Goal: Answer question/provide support

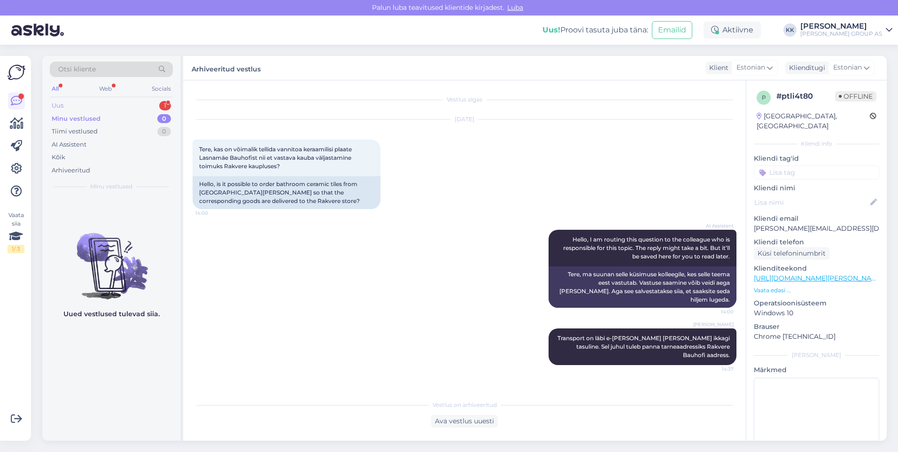
click at [70, 103] on div "Uus 1" at bounding box center [111, 105] width 123 height 13
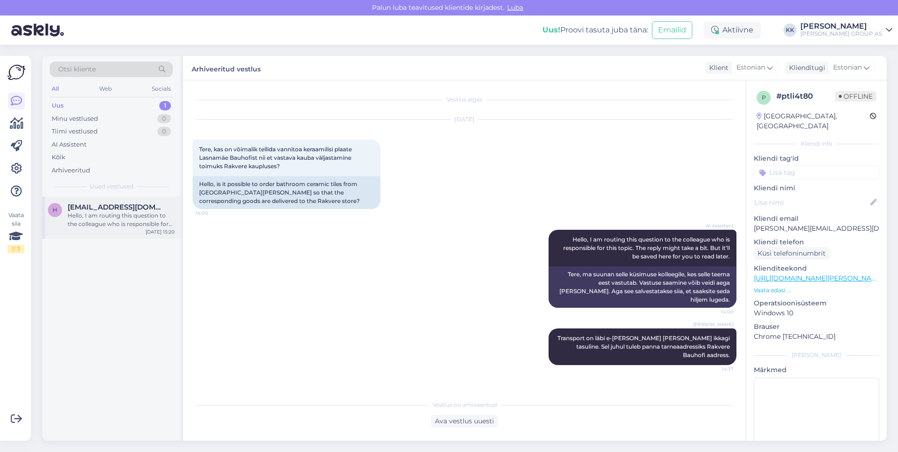
click at [104, 211] on div "Hello, I am routing this question to the colleague who is responsible for this …" at bounding box center [121, 219] width 107 height 17
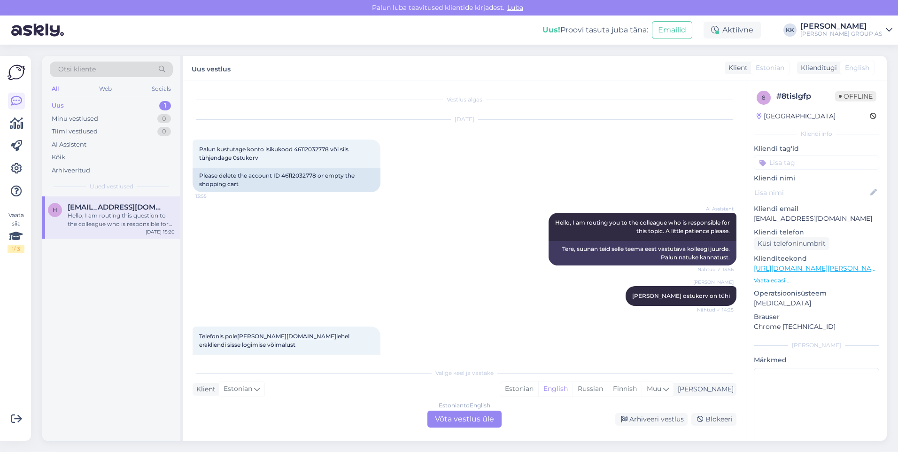
scroll to position [4666, 0]
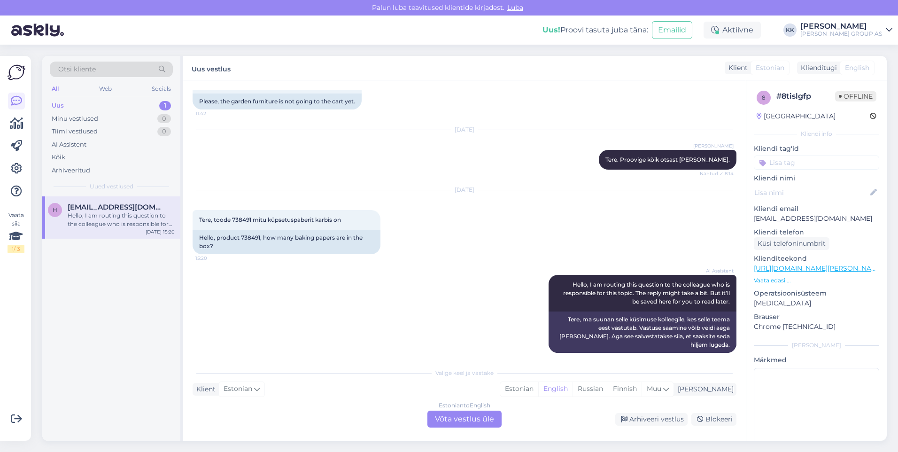
drag, startPoint x: 558, startPoint y: 389, endPoint x: 500, endPoint y: 406, distance: 60.9
click at [538, 389] on div "Estonian" at bounding box center [519, 389] width 38 height 14
click at [451, 420] on div "Estonian to Estonian Võta vestlus üle" at bounding box center [465, 419] width 74 height 17
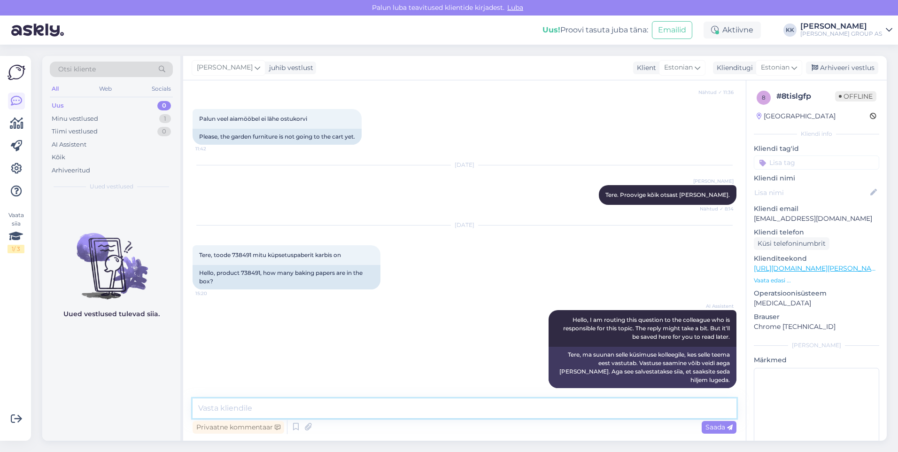
click at [222, 411] on textarea at bounding box center [465, 408] width 544 height 20
type textarea "pakis on 1 tk, mis on korduvkasutatav"
drag, startPoint x: 710, startPoint y: 429, endPoint x: 681, endPoint y: 408, distance: 36.0
click at [710, 429] on span "Saada" at bounding box center [719, 427] width 27 height 8
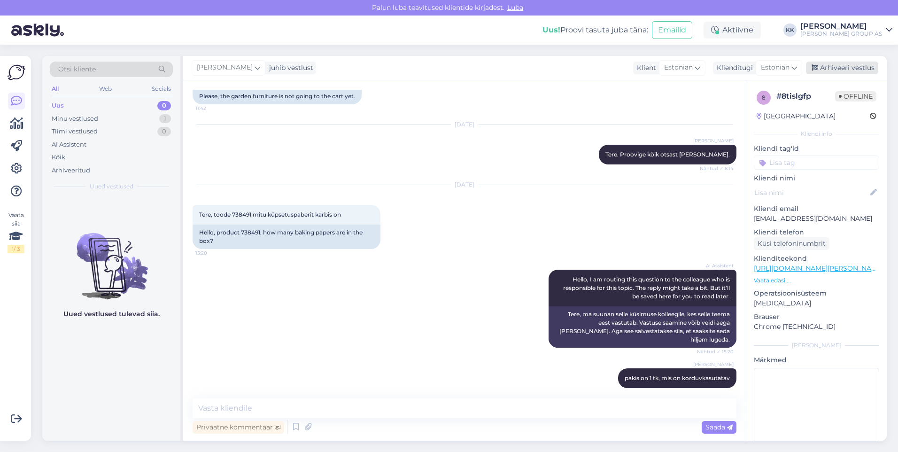
click at [845, 65] on div "Arhiveeri vestlus" at bounding box center [842, 68] width 72 height 13
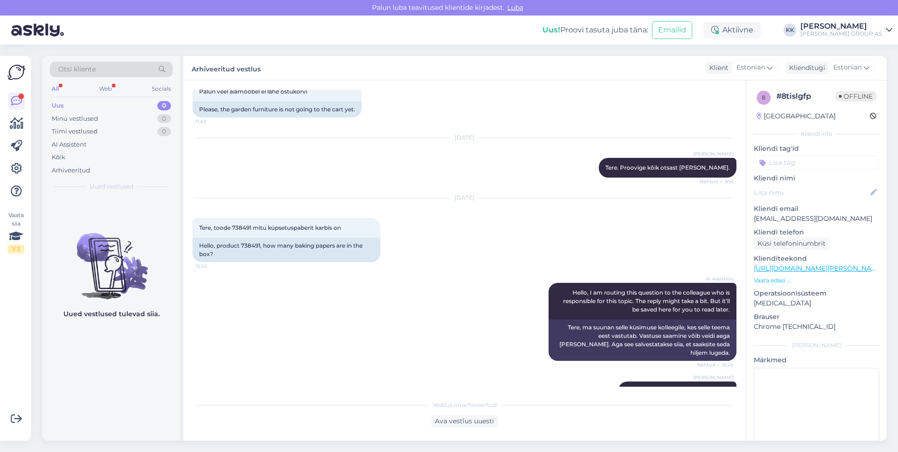
scroll to position [4675, 0]
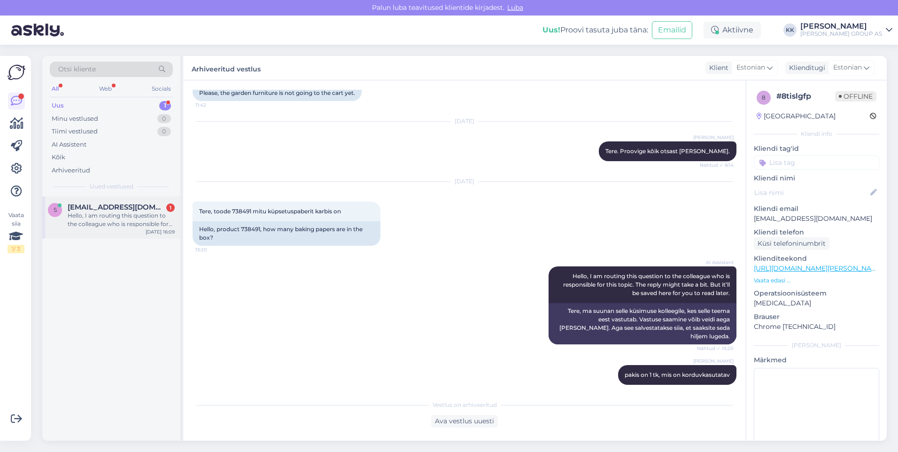
click at [113, 218] on div "Hello, I am routing this question to the colleague who is responsible for this …" at bounding box center [121, 219] width 107 height 17
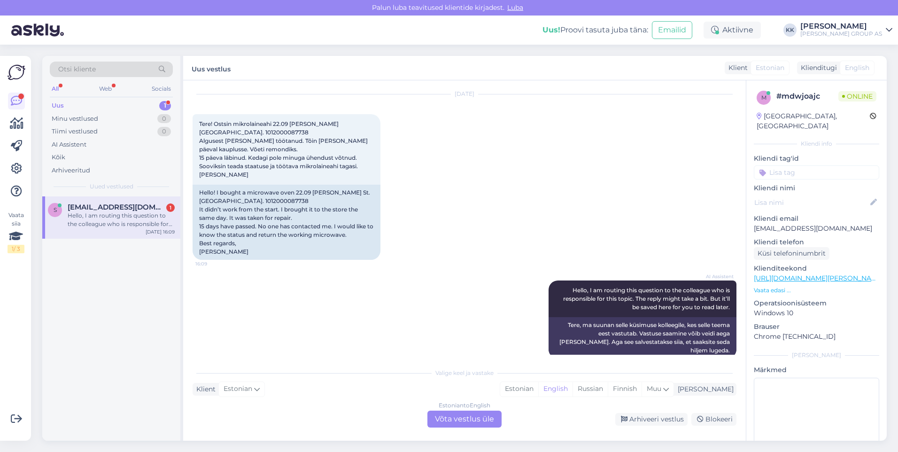
scroll to position [39, 0]
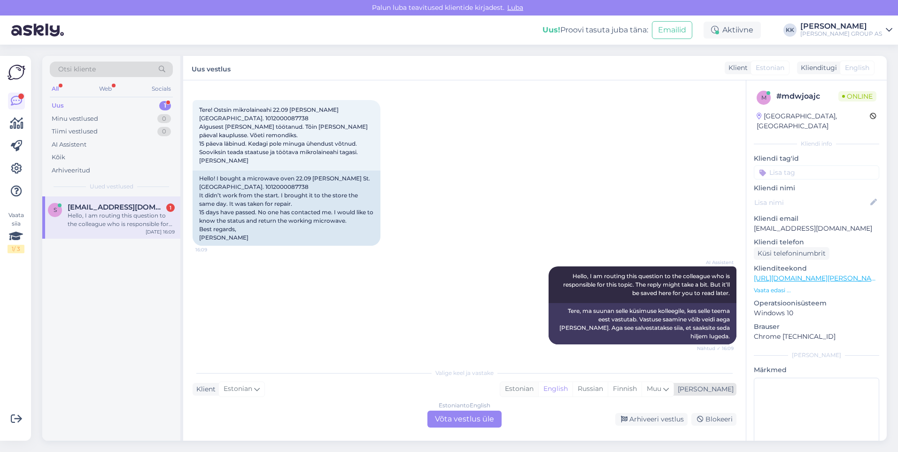
click at [538, 387] on div "Estonian" at bounding box center [519, 389] width 38 height 14
click at [450, 417] on div "Estonian to Estonian Võta vestlus üle" at bounding box center [465, 419] width 74 height 17
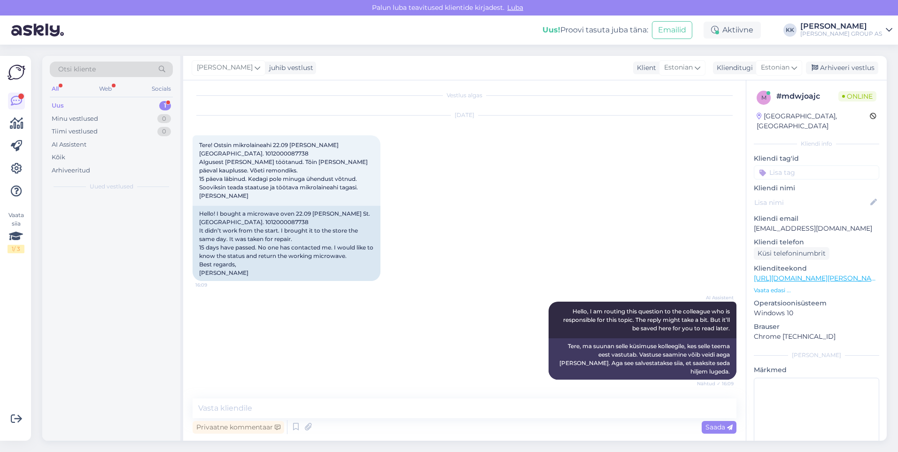
scroll to position [4, 0]
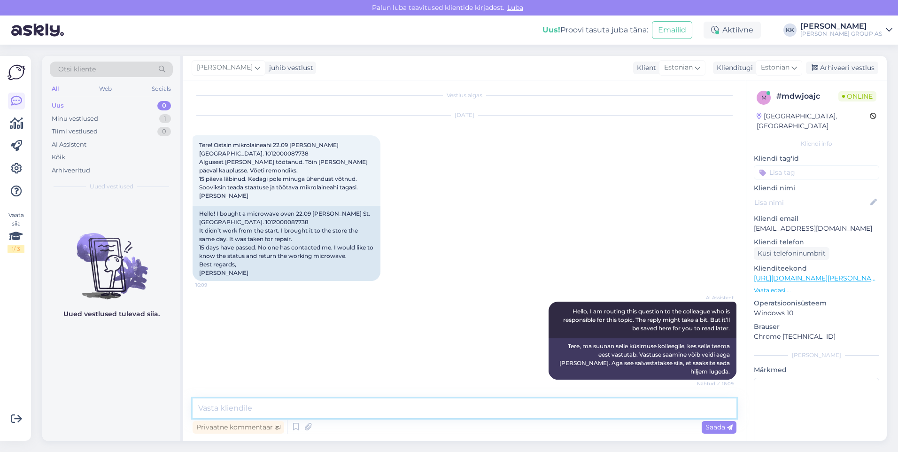
click at [238, 409] on textarea at bounding box center [465, 408] width 544 height 20
type textarea "Edastame [PERSON_NAME] päringu kauplusele ja palume [PERSON_NAME] ühendust [PER…"
click at [712, 426] on span "Saada" at bounding box center [719, 427] width 27 height 8
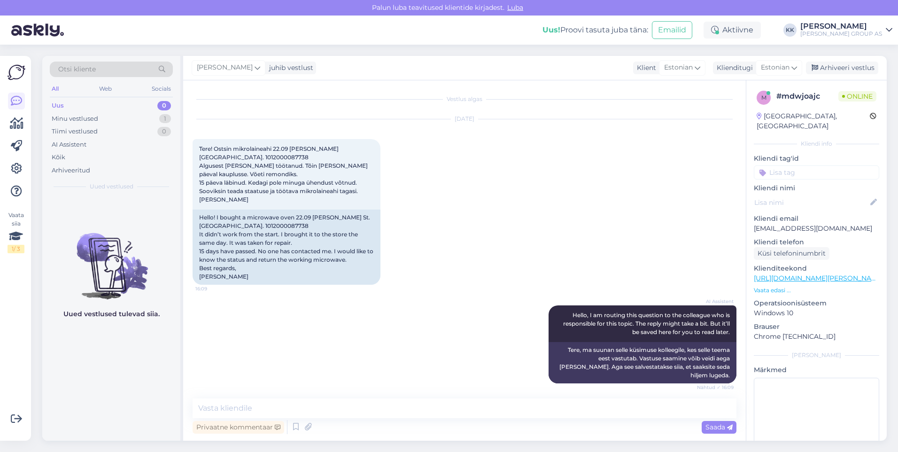
scroll to position [0, 0]
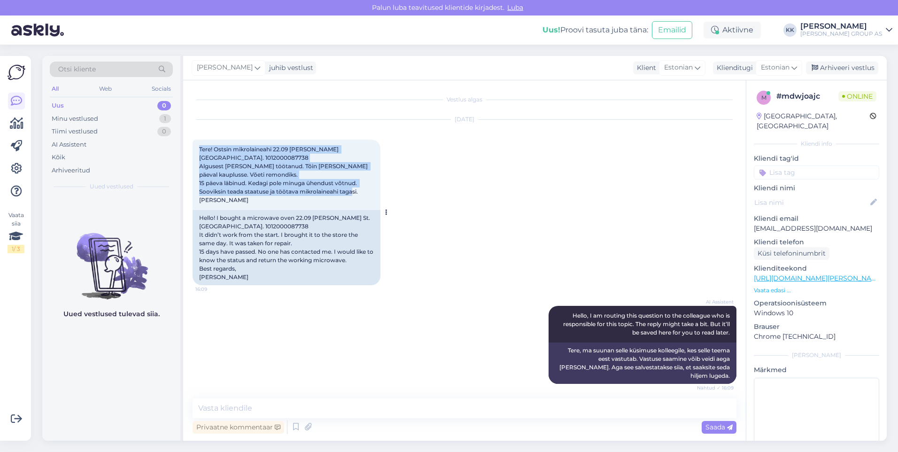
drag, startPoint x: 220, startPoint y: 206, endPoint x: 193, endPoint y: 148, distance: 63.7
click at [193, 148] on div "Tere! Ostsin mikrolaineahi 22.09 [PERSON_NAME] [GEOGRAPHIC_DATA]. 1012000087738…" at bounding box center [287, 175] width 188 height 70
drag, startPoint x: 193, startPoint y: 148, endPoint x: 212, endPoint y: 159, distance: 22.1
copy span "Tere! Ostsin mikrolaineahi 22.09 [PERSON_NAME] [GEOGRAPHIC_DATA]. 1012000087738…"
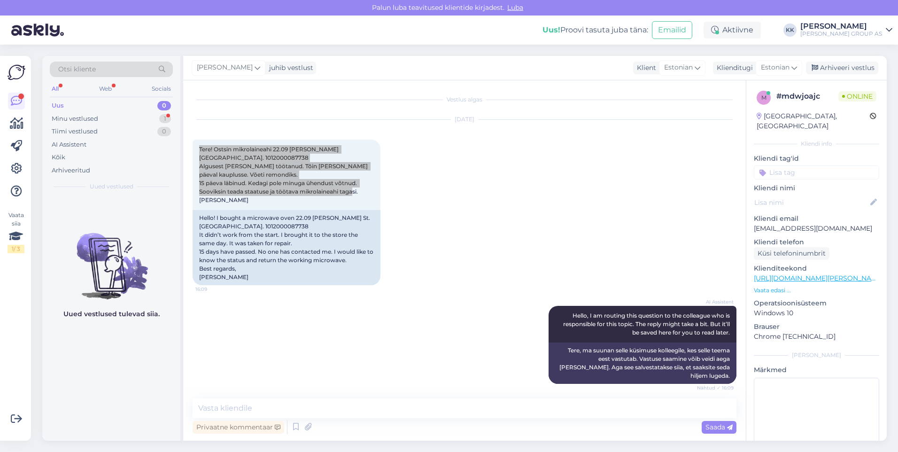
scroll to position [102, 0]
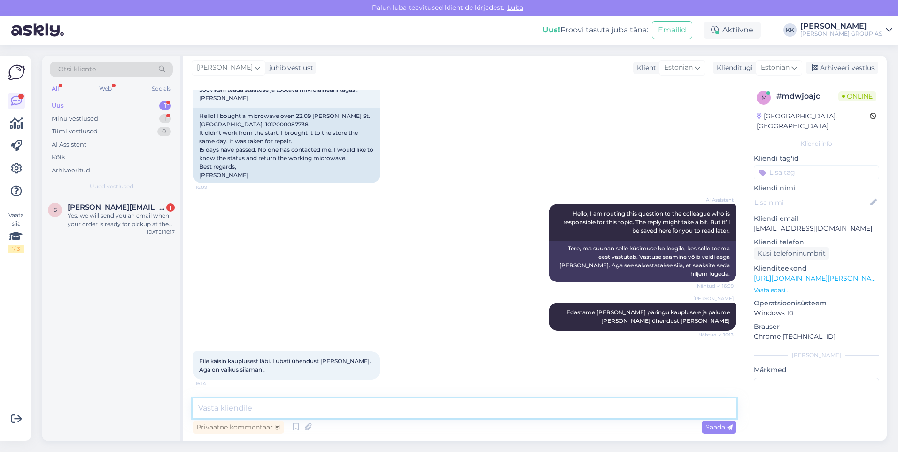
click at [210, 410] on textarea at bounding box center [465, 408] width 544 height 20
click at [350, 409] on textarea "[PERSON_NAME] on remondist tagasi, siis nad yeavitavad Teid" at bounding box center [465, 408] width 544 height 20
click at [421, 407] on textarea "[PERSON_NAME] on remondist tagasi, siis nad teavitavad Teid" at bounding box center [465, 408] width 544 height 20
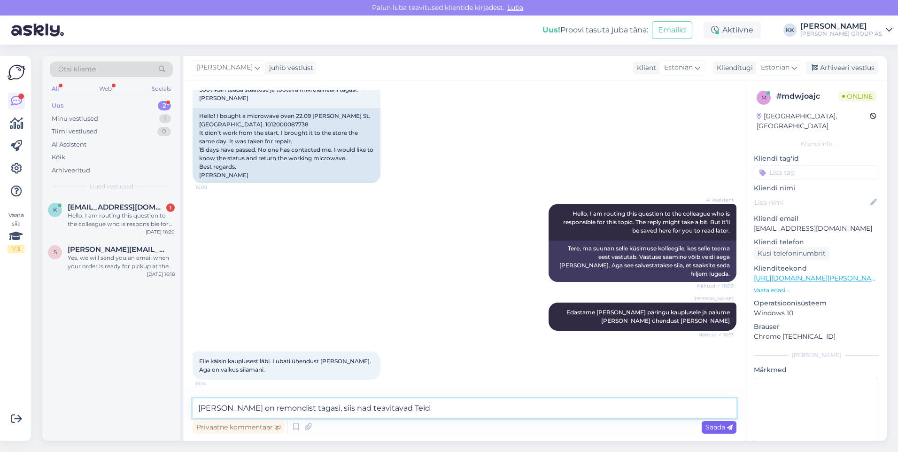
type textarea "[PERSON_NAME] on remondist tagasi, siis nad teavitavad Teid"
click at [713, 424] on span "Saada" at bounding box center [719, 427] width 27 height 8
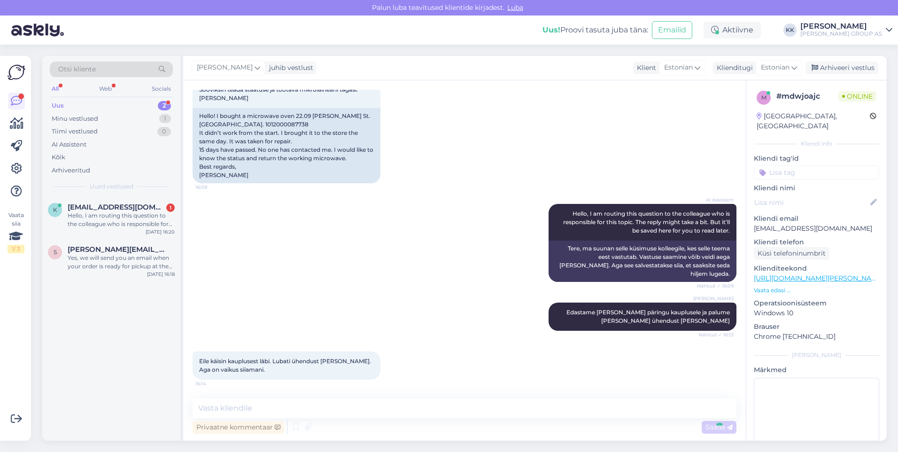
scroll to position [142, 0]
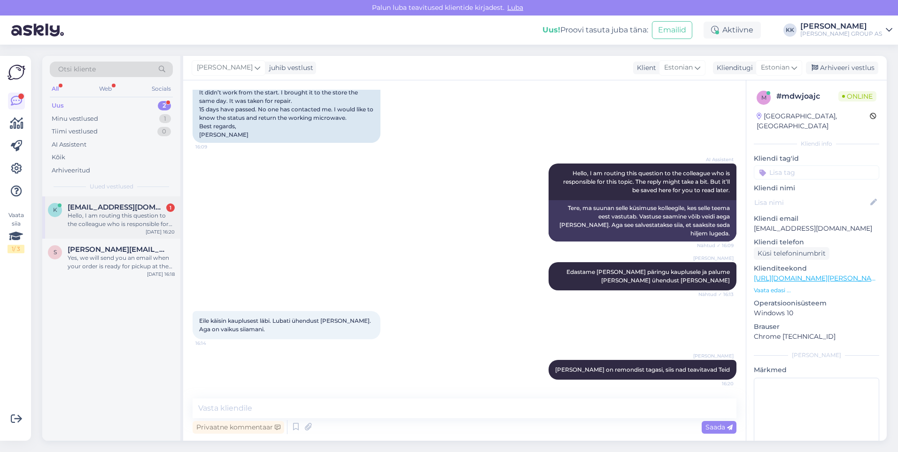
click at [112, 213] on div "Hello, I am routing this question to the colleague who is responsible for this …" at bounding box center [121, 219] width 107 height 17
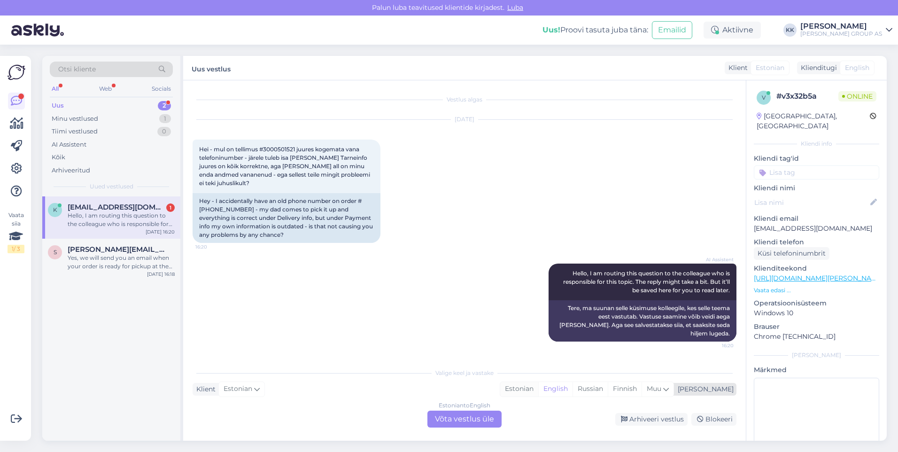
click at [538, 385] on div "Estonian" at bounding box center [519, 389] width 38 height 14
click at [464, 416] on div "Estonian to Estonian Võta vestlus üle" at bounding box center [465, 419] width 74 height 17
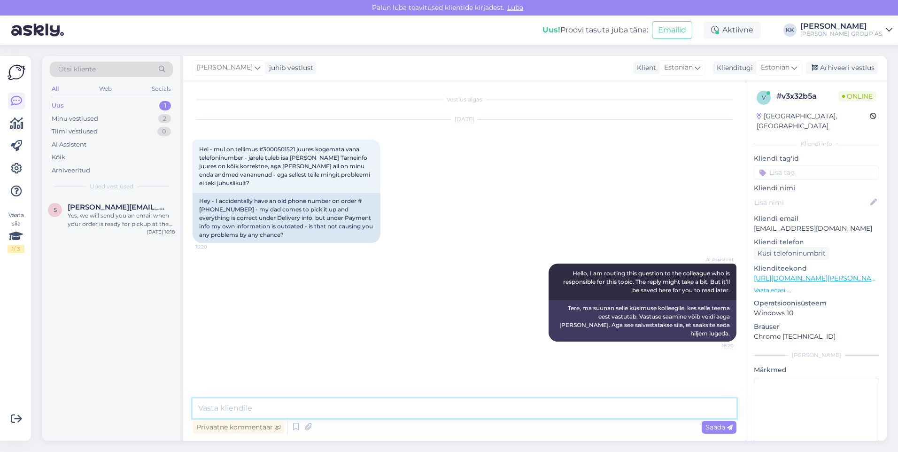
click at [255, 409] on textarea at bounding box center [465, 408] width 544 height 20
type textarea "Ei teki, tellimusele võib järgi minna teine [PERSON_NAME] väljastatakse talle t…"
click at [716, 426] on span "Saada" at bounding box center [719, 427] width 27 height 8
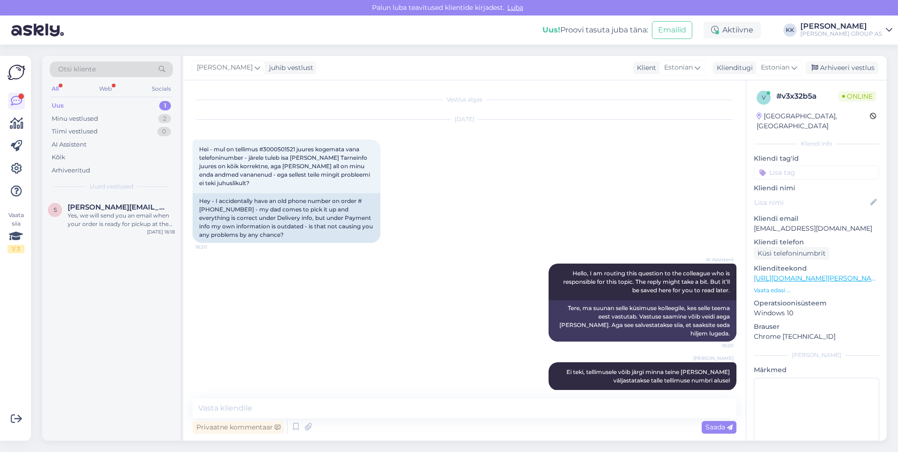
scroll to position [2, 0]
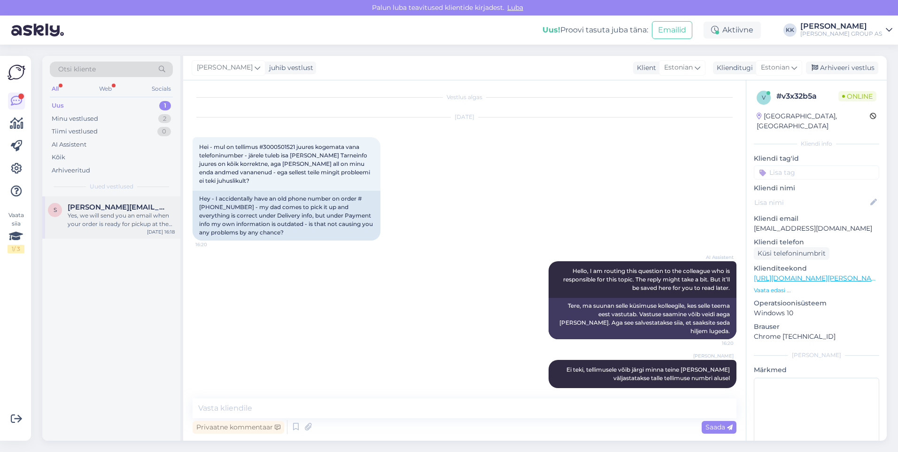
click at [102, 210] on span "[PERSON_NAME][EMAIL_ADDRESS][PERSON_NAME][DOMAIN_NAME]" at bounding box center [117, 207] width 98 height 8
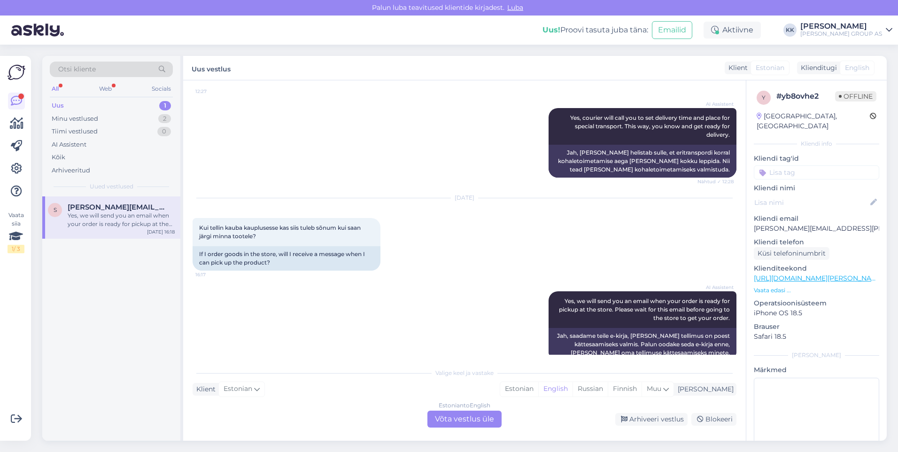
scroll to position [1278, 0]
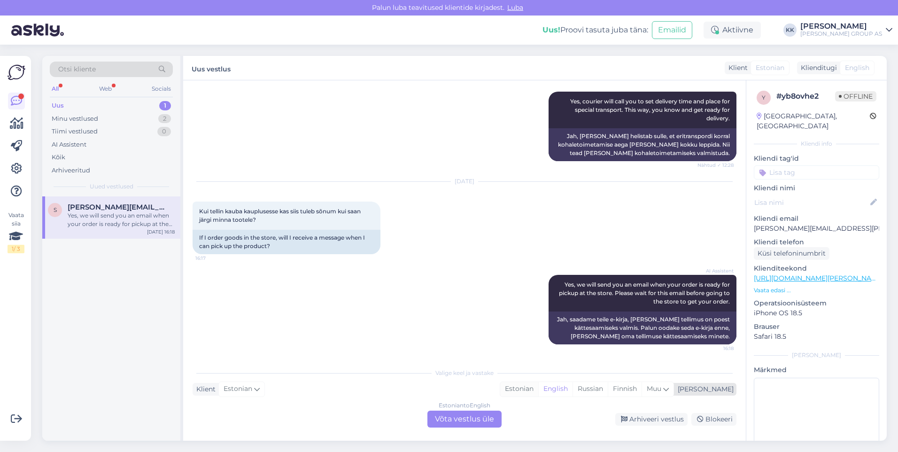
click at [538, 386] on div "Estonian" at bounding box center [519, 389] width 38 height 14
click at [467, 418] on div "Estonian to Estonian Võta vestlus üle" at bounding box center [465, 419] width 74 height 17
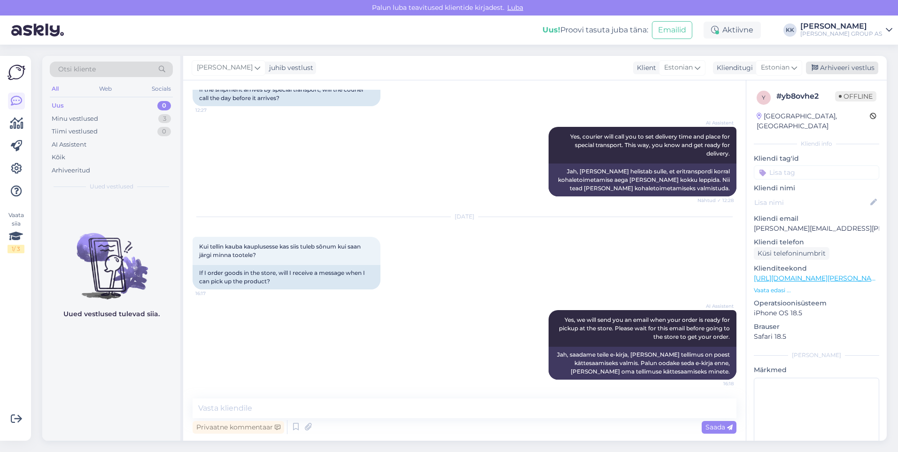
click at [833, 64] on div "Arhiveeri vestlus" at bounding box center [842, 68] width 72 height 13
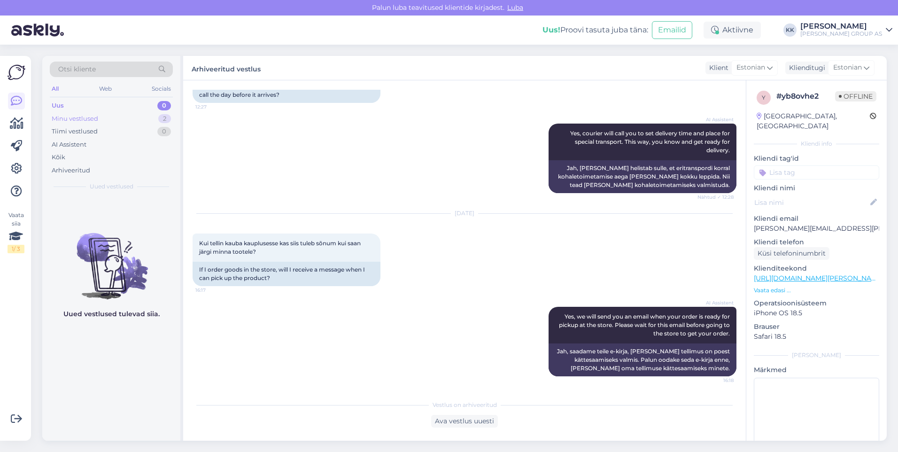
click at [72, 116] on div "Minu vestlused" at bounding box center [75, 118] width 47 height 9
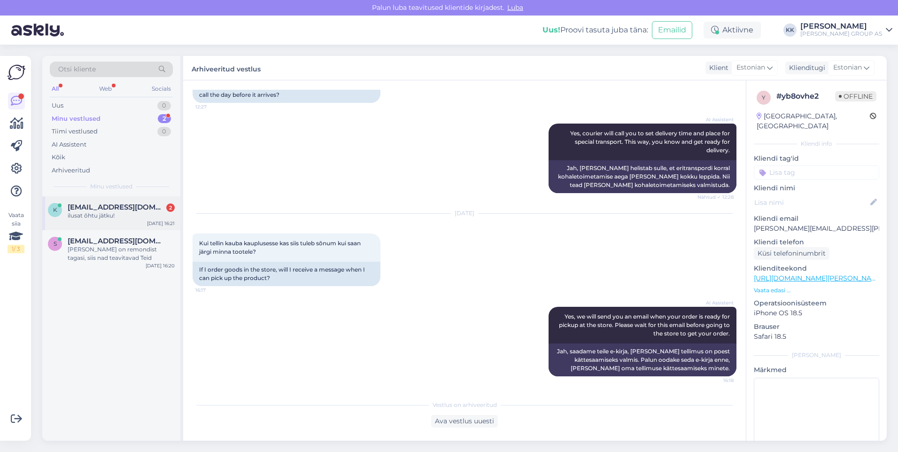
click at [92, 207] on span "[EMAIL_ADDRESS][DOMAIN_NAME]" at bounding box center [117, 207] width 98 height 8
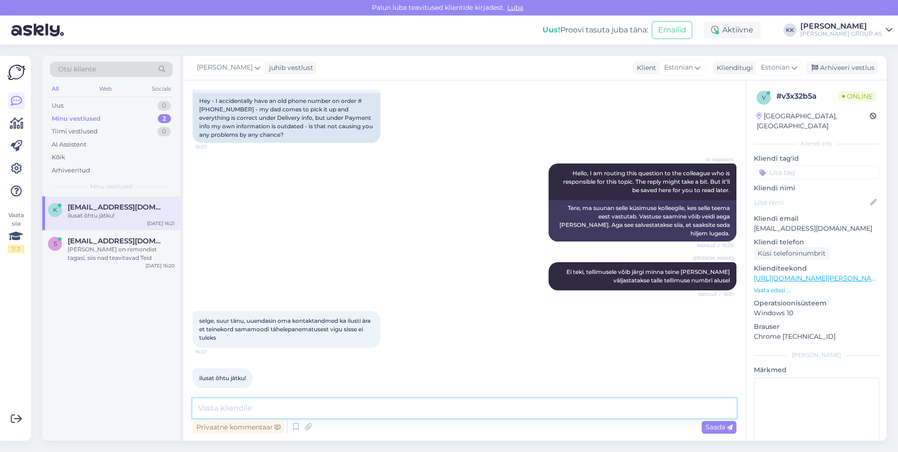
click at [215, 409] on textarea at bounding box center [465, 408] width 544 height 20
type textarea "Aitäh! Teile samuti kena õhtu jätku!"
click at [715, 426] on span "Saada" at bounding box center [719, 427] width 27 height 8
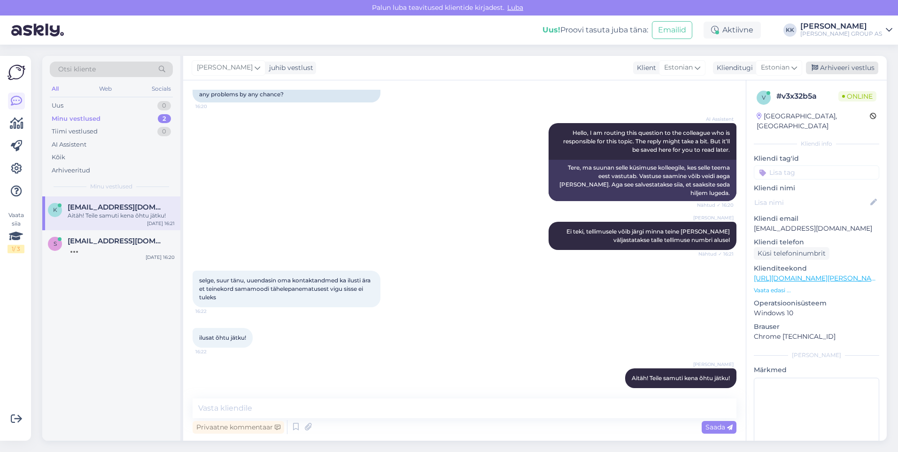
click at [841, 69] on div "Arhiveeri vestlus" at bounding box center [842, 68] width 72 height 13
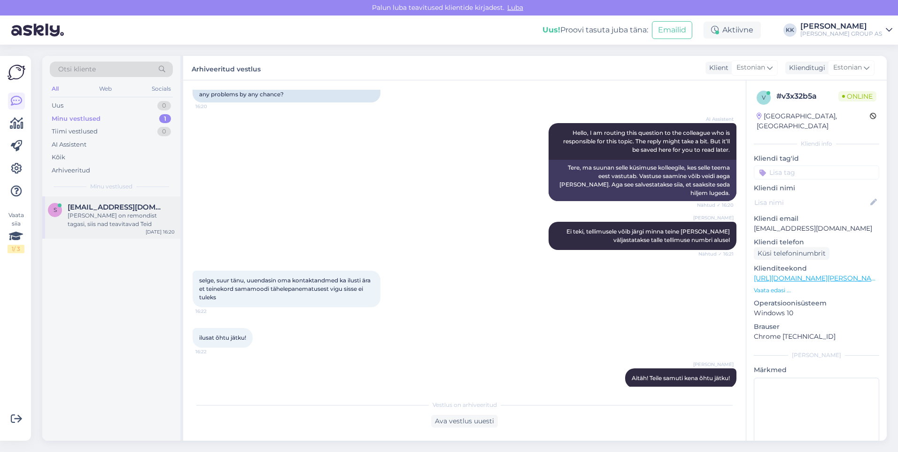
click at [92, 215] on div "[PERSON_NAME] on remondist tagasi, siis nad teavitavad Teid" at bounding box center [121, 219] width 107 height 17
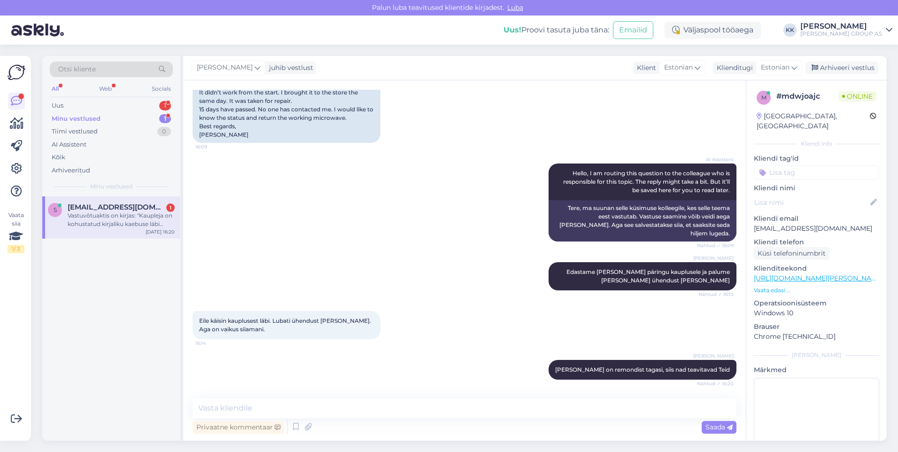
scroll to position [225, 0]
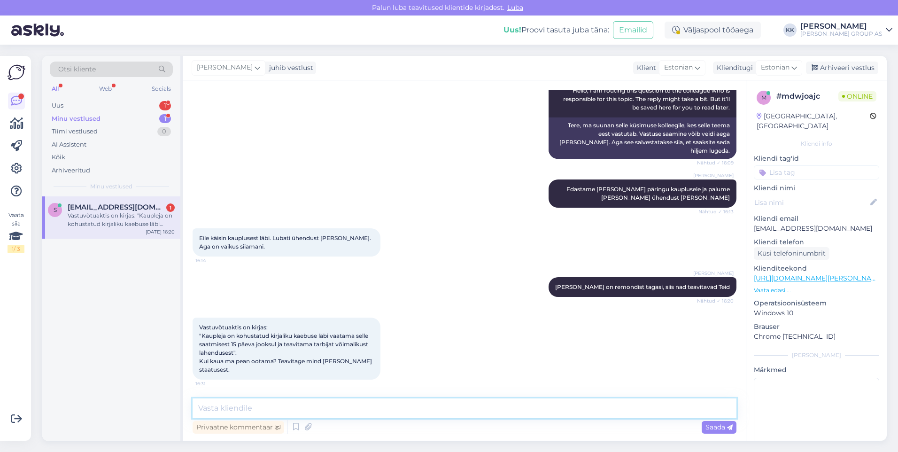
click at [210, 409] on textarea at bounding box center [465, 408] width 544 height 20
type textarea "Edastame Teie päringu kauplusele ja palume teavitada"
click at [711, 428] on span "Saada" at bounding box center [719, 427] width 27 height 8
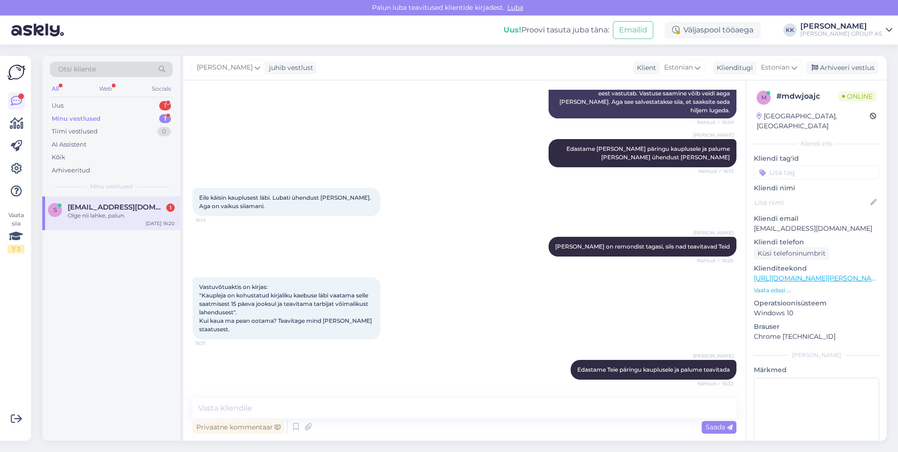
scroll to position [306, 0]
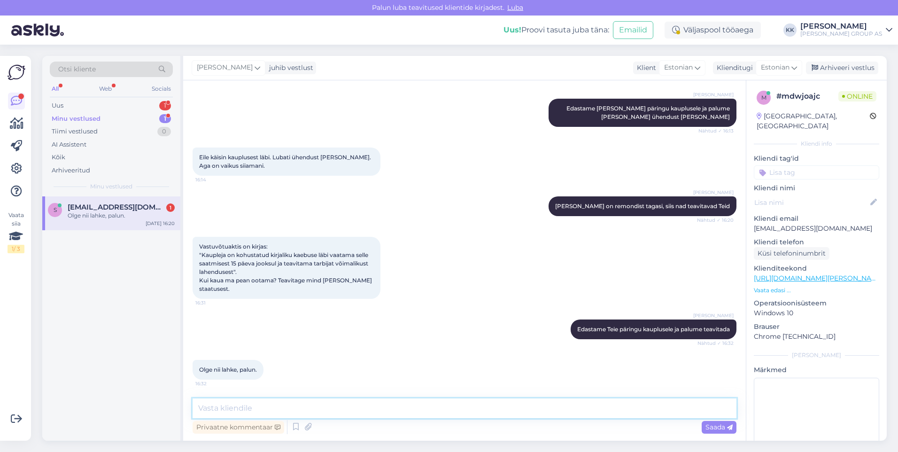
click at [216, 409] on textarea at bounding box center [465, 408] width 544 height 20
type textarea "j"
type textarea "Jah, saadame päringu Lasnamäe Bauhofi juhatajale"
click at [718, 424] on span "Saada" at bounding box center [719, 427] width 27 height 8
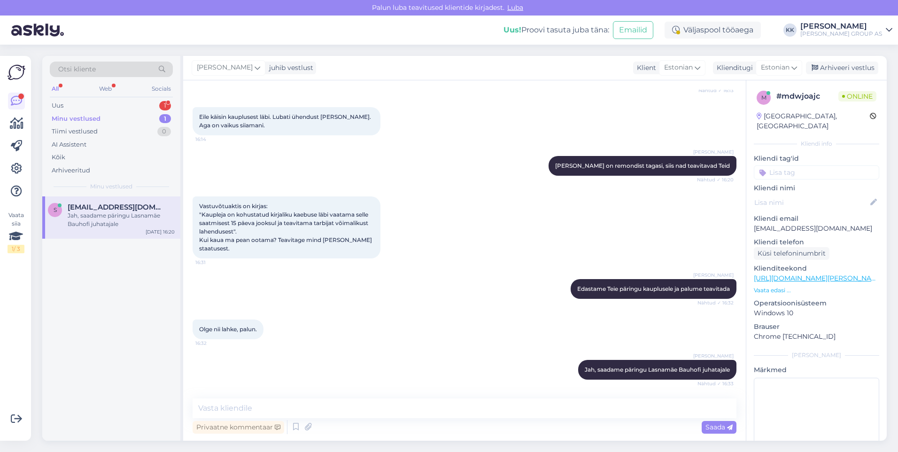
scroll to position [356, 0]
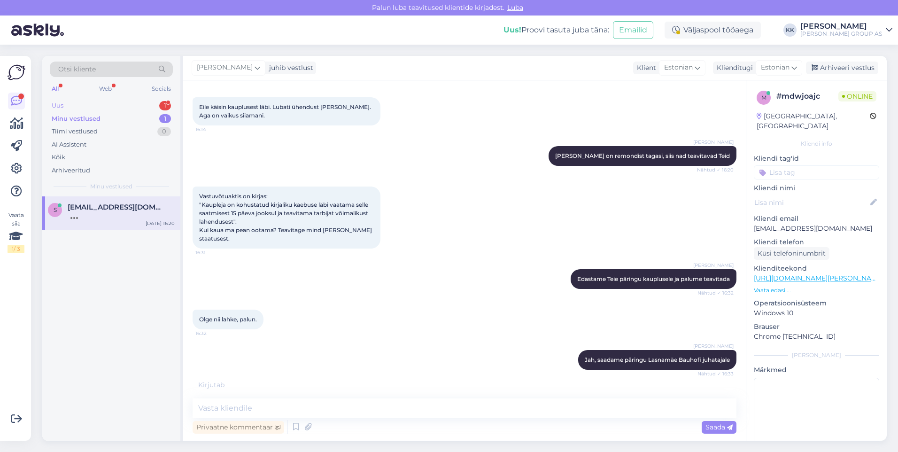
click at [77, 105] on div "Uus 1" at bounding box center [111, 105] width 123 height 13
click at [101, 218] on div "I am routing this question to the colleague who is responsible for this topic. …" at bounding box center [121, 219] width 107 height 17
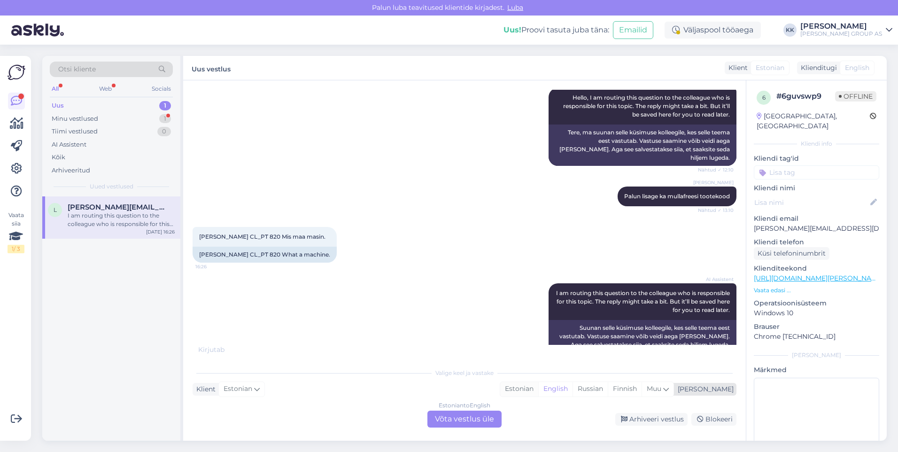
click at [538, 388] on div "Estonian" at bounding box center [519, 389] width 38 height 14
click at [463, 419] on div "Estonian to Estonian Võta vestlus üle" at bounding box center [465, 419] width 74 height 17
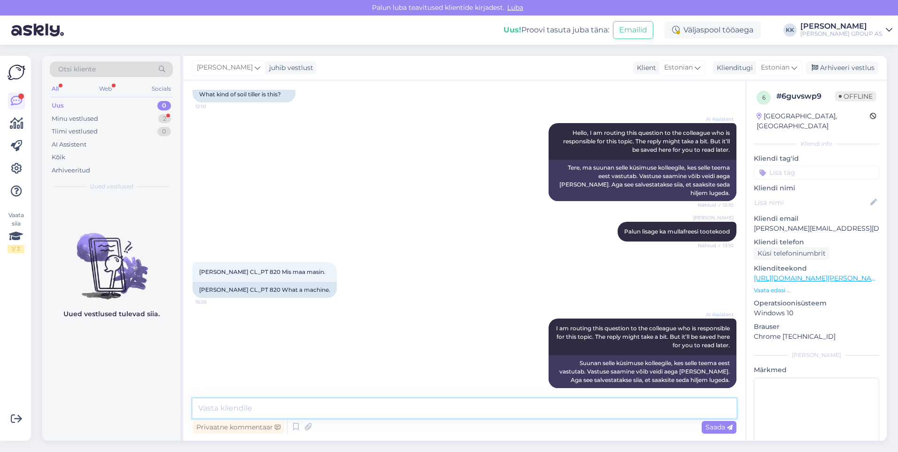
click at [234, 411] on textarea at bounding box center [465, 408] width 544 height 20
type textarea "[PERSON_NAME] on [PERSON_NAME]"
click at [718, 424] on span "Saada" at bounding box center [719, 427] width 27 height 8
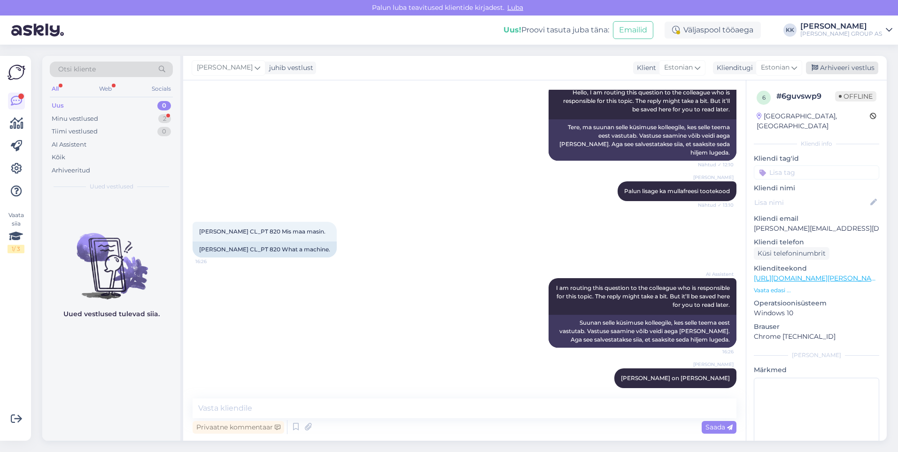
click at [835, 66] on div "Arhiveeri vestlus" at bounding box center [842, 68] width 72 height 13
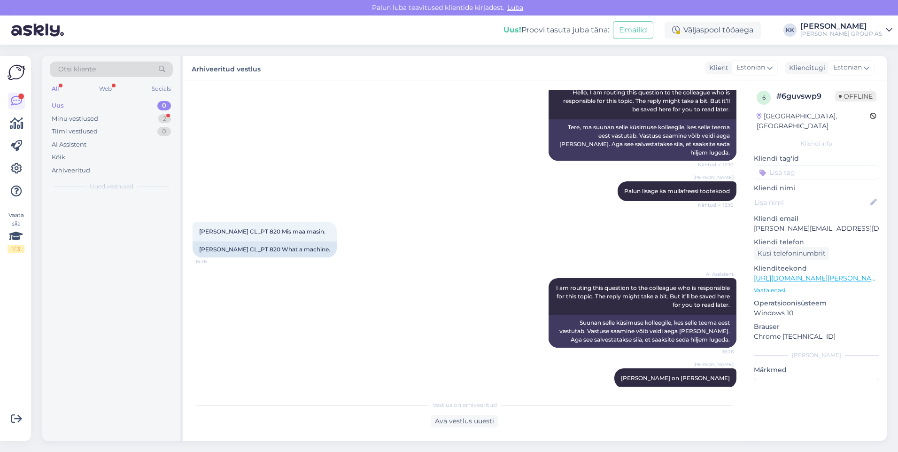
scroll to position [117, 0]
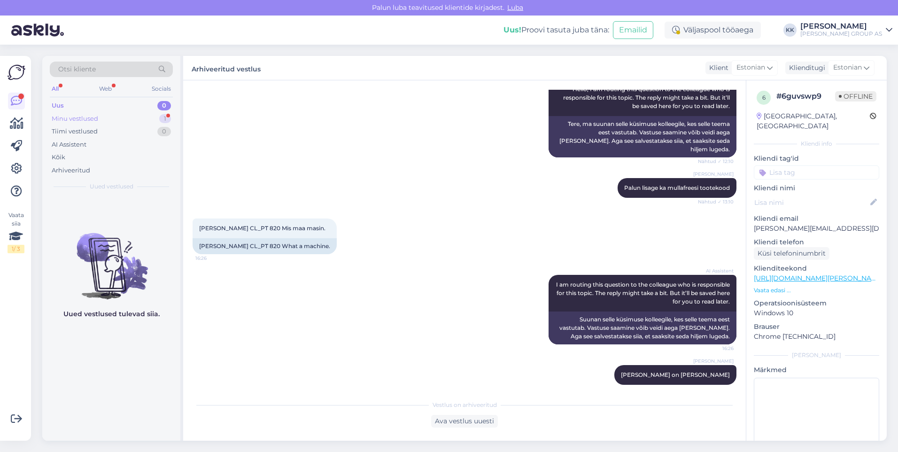
click at [74, 117] on div "Minu vestlused" at bounding box center [75, 118] width 47 height 9
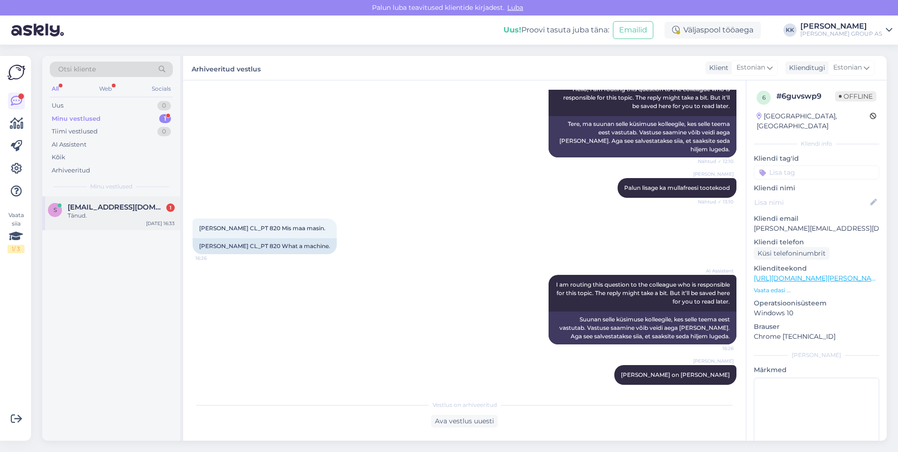
click at [83, 211] on div "Tänud." at bounding box center [121, 215] width 107 height 8
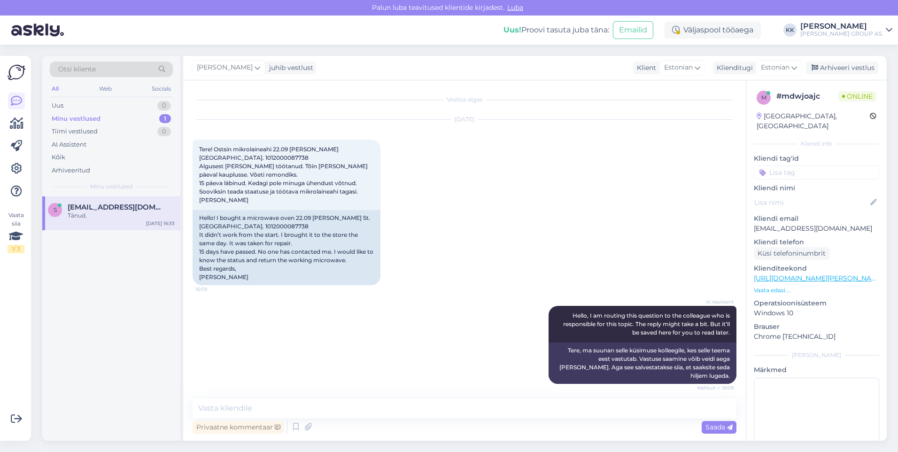
scroll to position [387, 0]
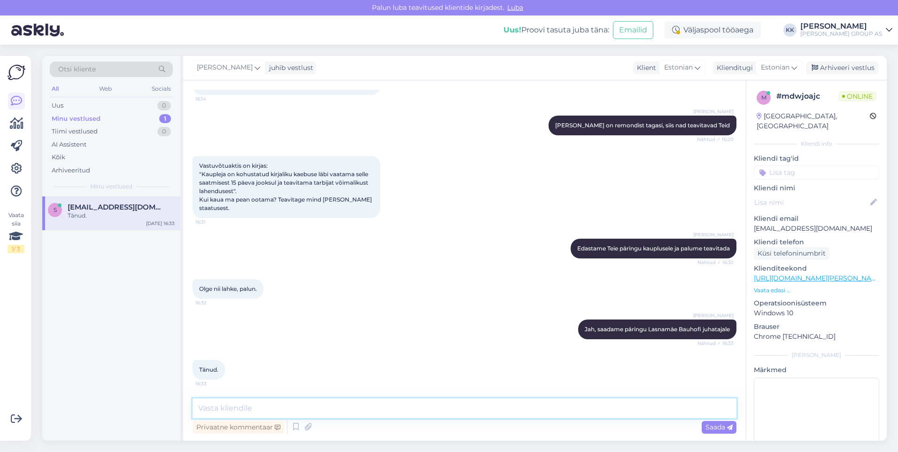
click at [225, 408] on textarea at bounding box center [465, 408] width 544 height 20
type textarea "Palun! Kena päeva jätku!"
click at [711, 424] on span "Saada" at bounding box center [719, 427] width 27 height 8
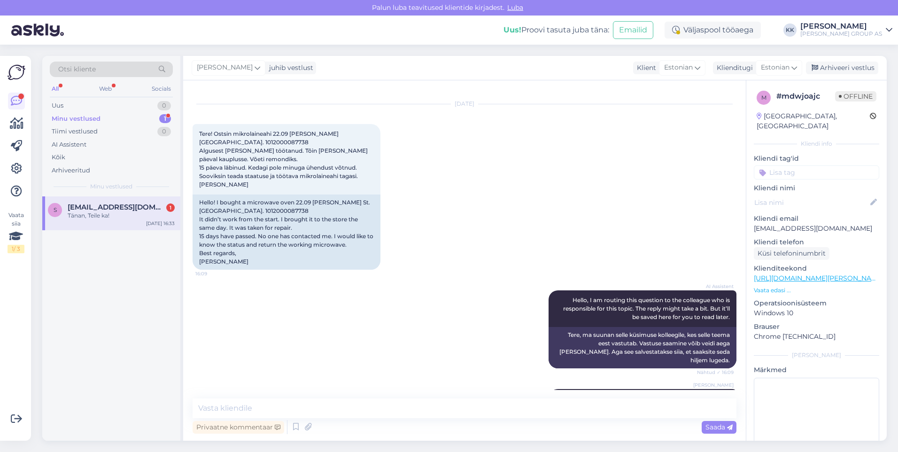
scroll to position [0, 0]
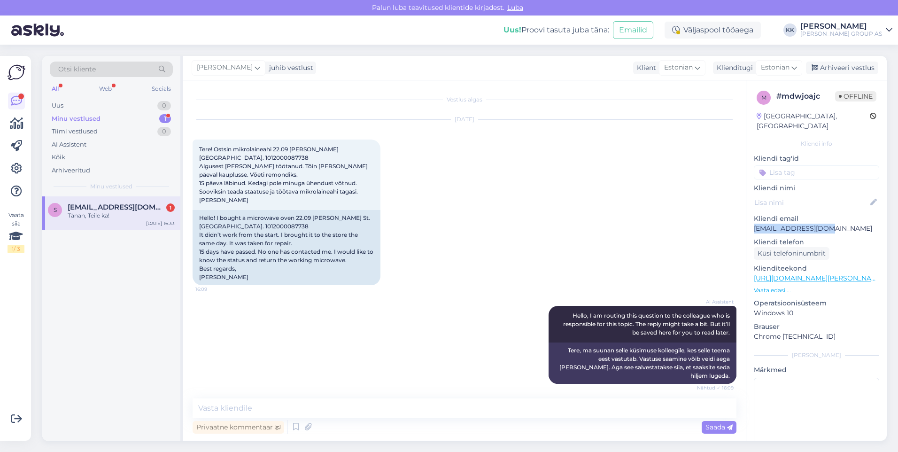
drag, startPoint x: 825, startPoint y: 218, endPoint x: 752, endPoint y: 220, distance: 72.9
click at [752, 220] on div "m # mdwjoajc Offline [GEOGRAPHIC_DATA], [GEOGRAPHIC_DATA] Kliendi info Kliendi …" at bounding box center [817, 278] width 140 height 396
drag, startPoint x: 752, startPoint y: 220, endPoint x: 759, endPoint y: 220, distance: 7.5
copy p "[EMAIL_ADDRESS][DOMAIN_NAME]"
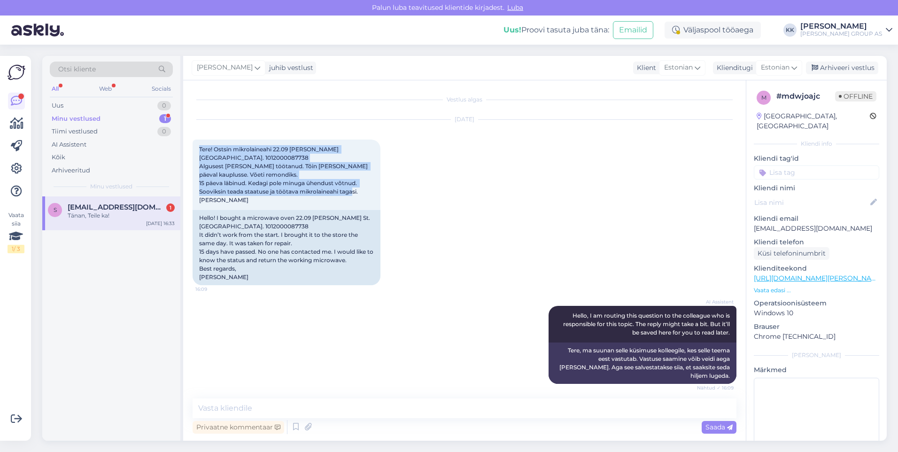
drag, startPoint x: 215, startPoint y: 204, endPoint x: 192, endPoint y: 144, distance: 64.2
click at [192, 144] on div "Vestlus algas [DATE] Tere! Ostsin mikrolaineahi 22.09 [PERSON_NAME] [GEOGRAPHIC…" at bounding box center [464, 260] width 563 height 360
drag, startPoint x: 192, startPoint y: 144, endPoint x: 209, endPoint y: 166, distance: 27.5
copy span "Tere! Ostsin mikrolaineahi 22.09 [PERSON_NAME] [GEOGRAPHIC_DATA]. 1012000087738…"
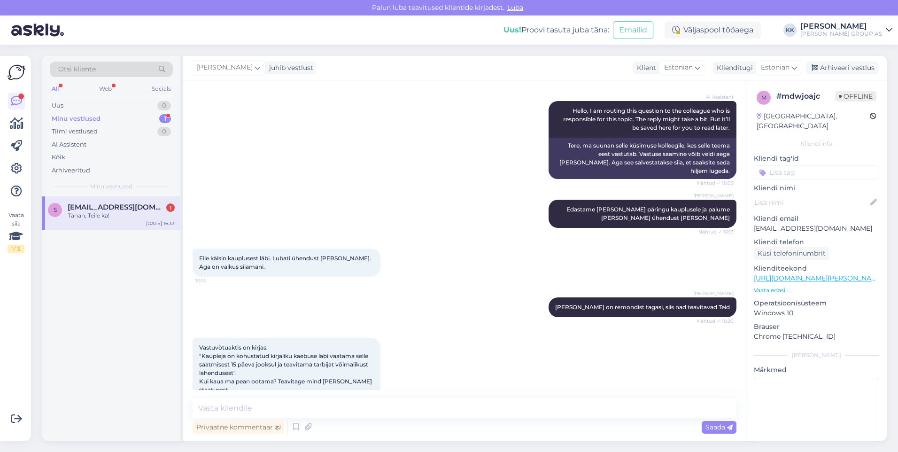
scroll to position [235, 0]
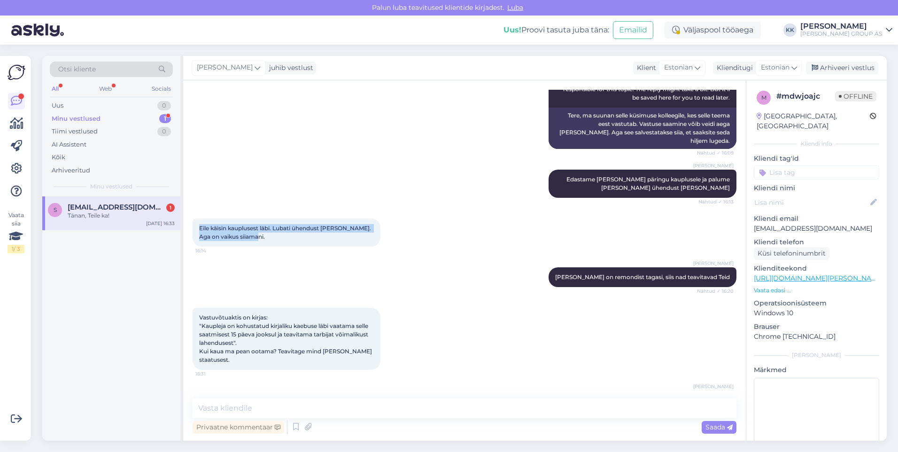
drag, startPoint x: 254, startPoint y: 237, endPoint x: 188, endPoint y: 226, distance: 66.1
click at [188, 226] on div "Vestlus algas [DATE] Tere! Ostsin mikrolaineahi 22.09 [PERSON_NAME] [GEOGRAPHIC…" at bounding box center [464, 260] width 563 height 360
drag, startPoint x: 188, startPoint y: 226, endPoint x: 201, endPoint y: 229, distance: 12.5
copy span "Eile käisin kauplusest läbi. Lubati ühendust [PERSON_NAME]. Aga on vaikus siiam…"
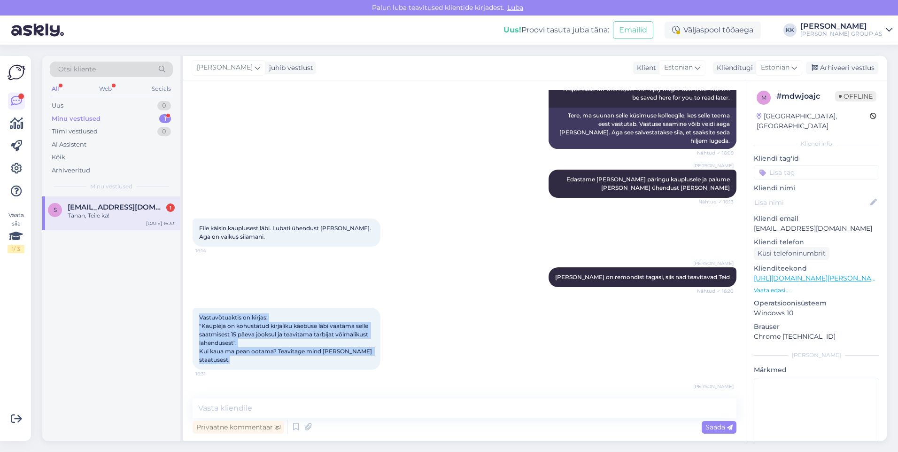
drag, startPoint x: 232, startPoint y: 361, endPoint x: 187, endPoint y: 307, distance: 70.4
click at [187, 307] on div "Vestlus algas [DATE] Tere! Ostsin mikrolaineahi 22.09 [PERSON_NAME] [GEOGRAPHIC…" at bounding box center [464, 260] width 563 height 360
drag, startPoint x: 187, startPoint y: 307, endPoint x: 218, endPoint y: 332, distance: 39.8
copy span "Vastuvõtuaktis on kirjas: "Kaupleja on kohustatud kirjaliku kaebuse läbi vaatam…"
click at [446, 341] on div "Vastuvõtuaktis on kirjas: "Kaupleja on kohustatud kirjaliku kaebuse läbi vaatam…" at bounding box center [465, 338] width 544 height 83
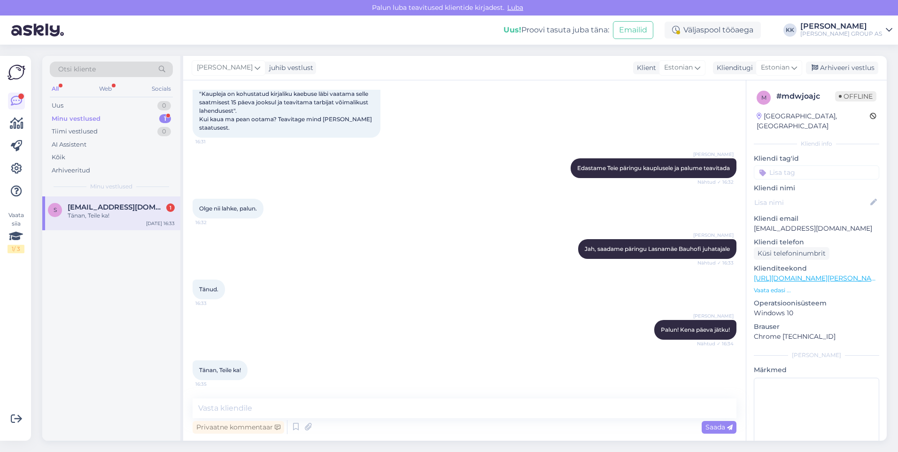
scroll to position [467, 0]
click at [835, 64] on div "Arhiveeri vestlus" at bounding box center [842, 68] width 72 height 13
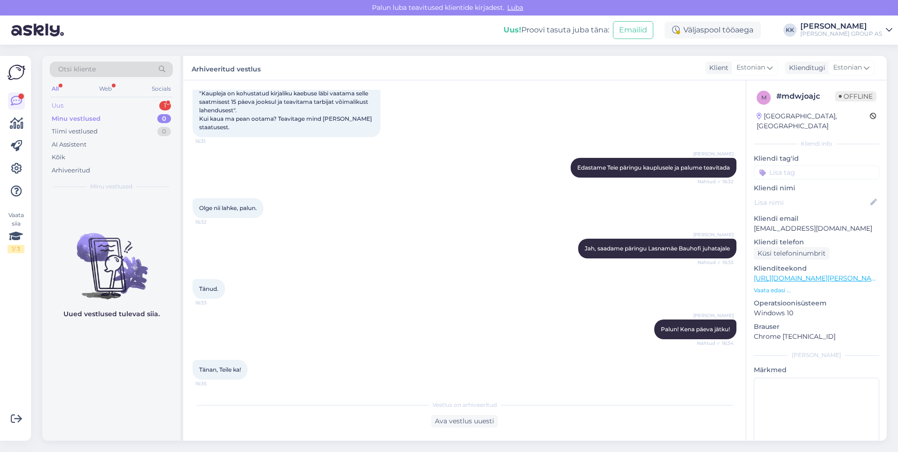
click at [74, 103] on div "Uus 1" at bounding box center [111, 105] width 123 height 13
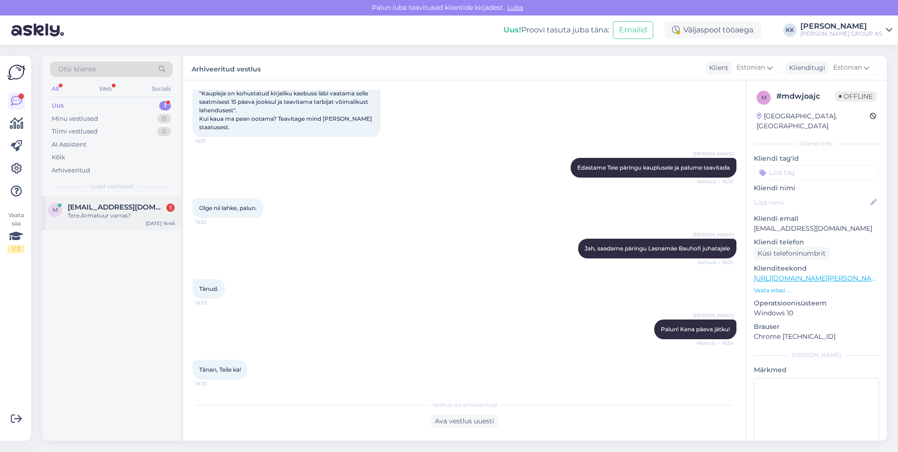
click at [107, 215] on div "Tere.Armatuur varras?" at bounding box center [121, 215] width 107 height 8
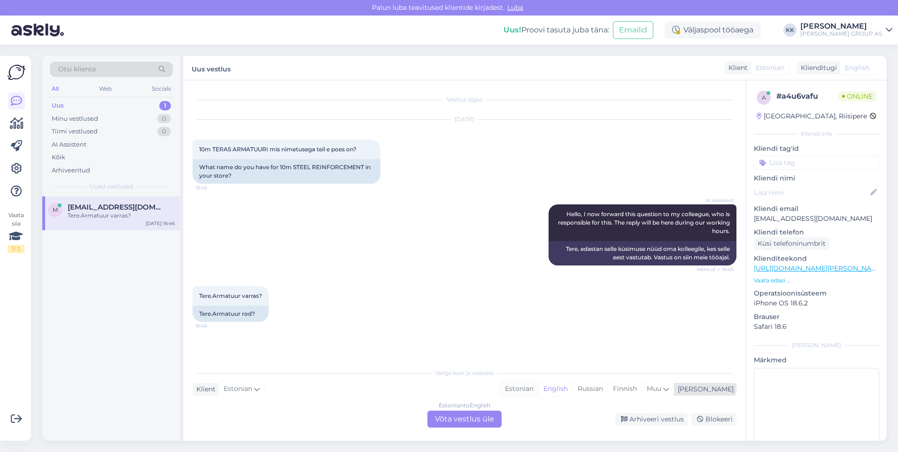
click at [538, 388] on div "Estonian" at bounding box center [519, 389] width 38 height 14
click at [463, 415] on div "Estonian to Estonian Võta vestlus üle" at bounding box center [465, 419] width 74 height 17
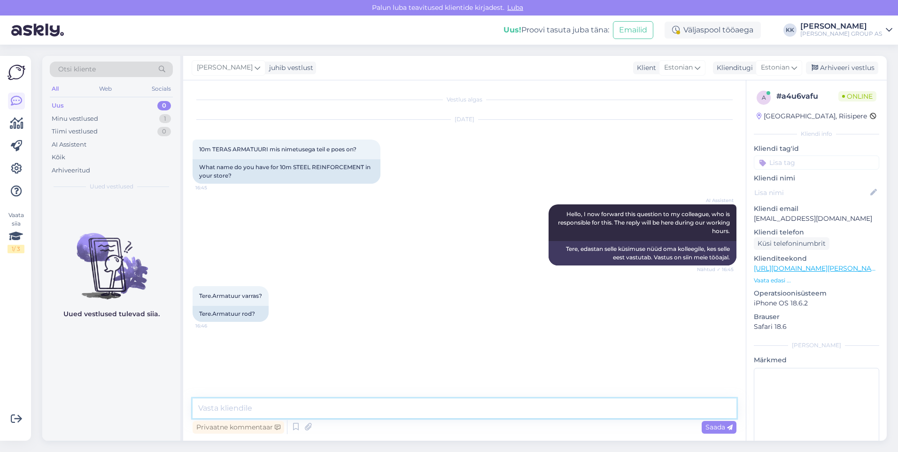
click at [238, 408] on textarea at bounding box center [465, 408] width 544 height 20
type textarea "Seda müüvad ainult kauplused kohapeal, e-pood müüb ainult armatuurvõrku"
click at [715, 427] on span "Saada" at bounding box center [719, 427] width 27 height 8
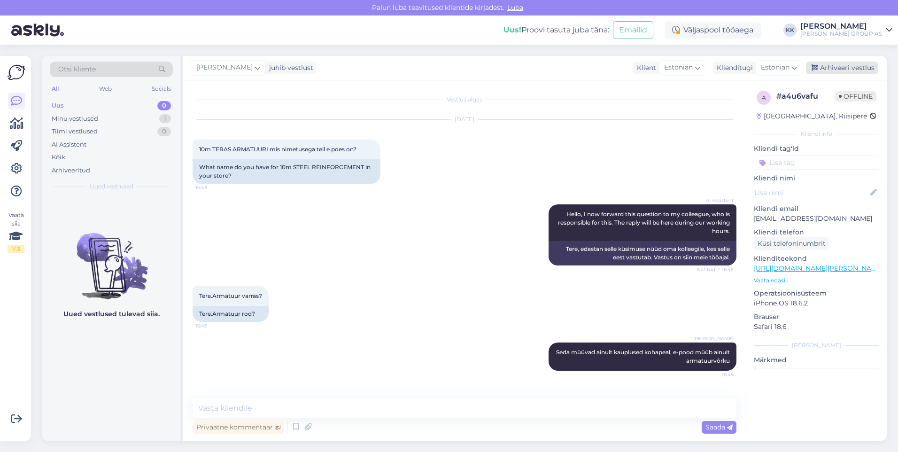
click at [841, 69] on div "Arhiveeri vestlus" at bounding box center [842, 68] width 72 height 13
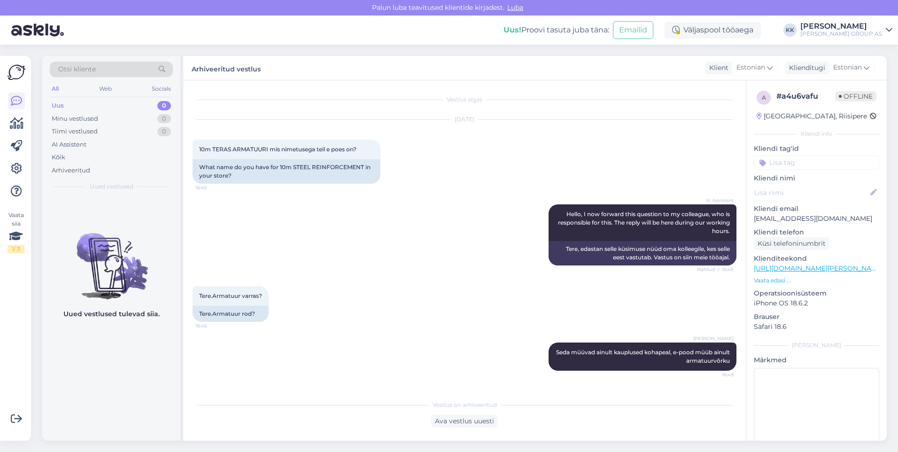
click at [890, 29] on icon at bounding box center [889, 30] width 7 height 8
click at [796, 96] on div "Logi välja" at bounding box center [808, 95] width 167 height 17
